Goal: Information Seeking & Learning: Learn about a topic

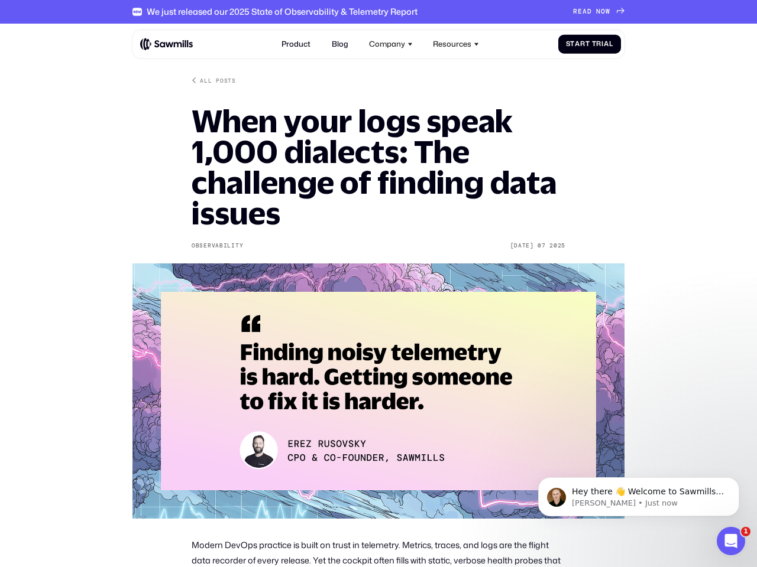
click at [391, 44] on div "Company" at bounding box center [387, 44] width 36 height 9
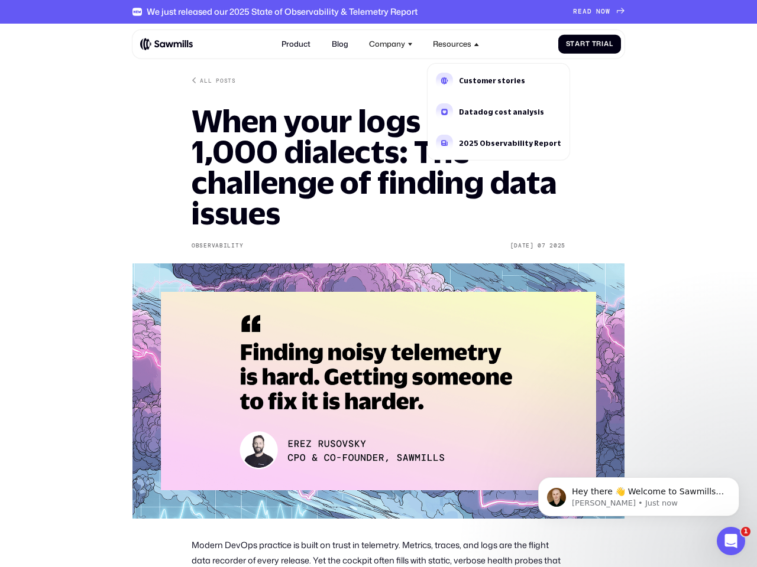
click at [456, 44] on div "Resources" at bounding box center [452, 44] width 38 height 9
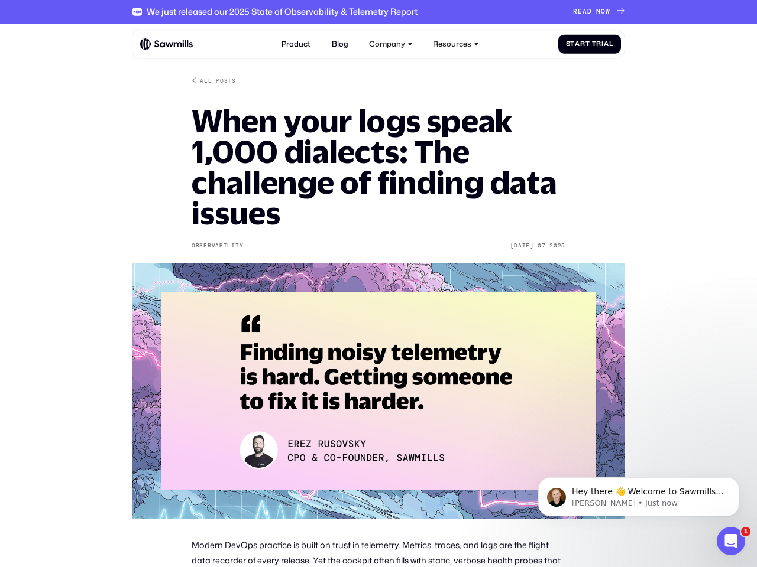
click at [638, 497] on span "Hey there 👋 Welcome to Sawmills. The smart telemetry management platform that s…" at bounding box center [648, 521] width 152 height 68
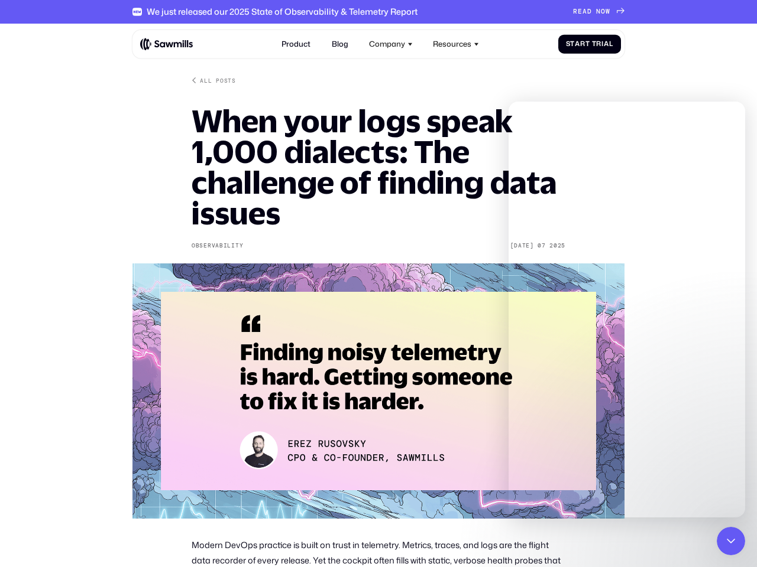
click at [731, 541] on icon "Close Intercom Messenger" at bounding box center [731, 541] width 14 height 14
